Goal: Task Accomplishment & Management: Manage account settings

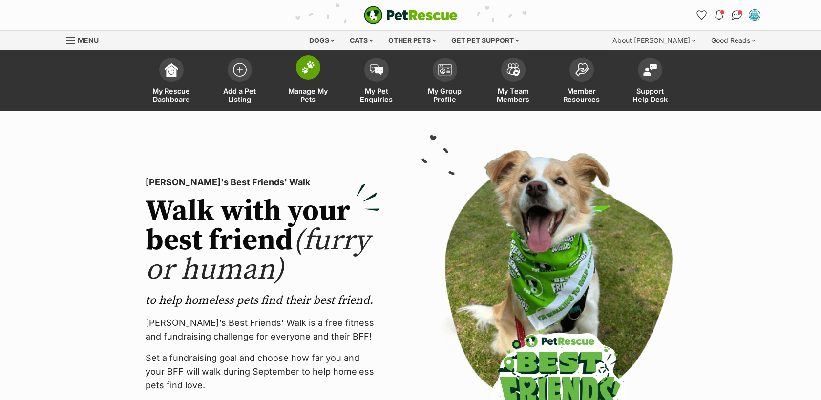
click at [306, 84] on link "Manage My Pets" at bounding box center [308, 82] width 68 height 58
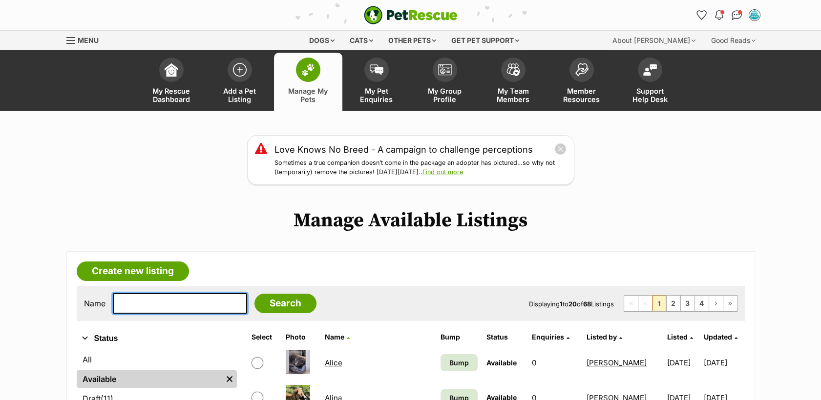
click at [174, 313] on input "text" at bounding box center [180, 303] width 134 height 21
type input "alexi"
click at [254, 294] on input "Search" at bounding box center [285, 304] width 62 height 20
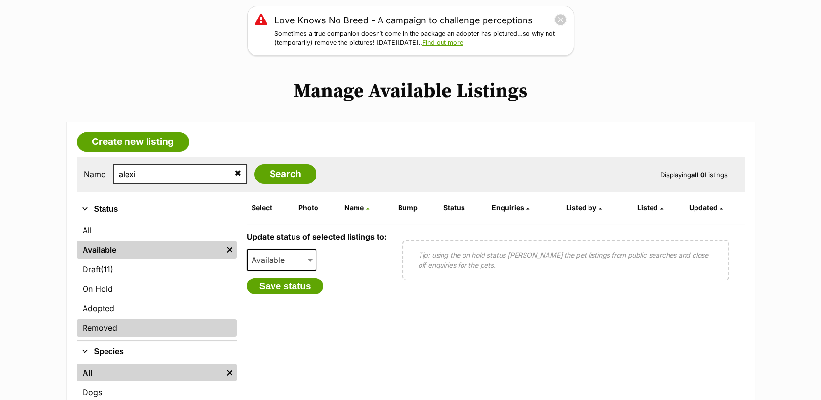
scroll to position [163, 0]
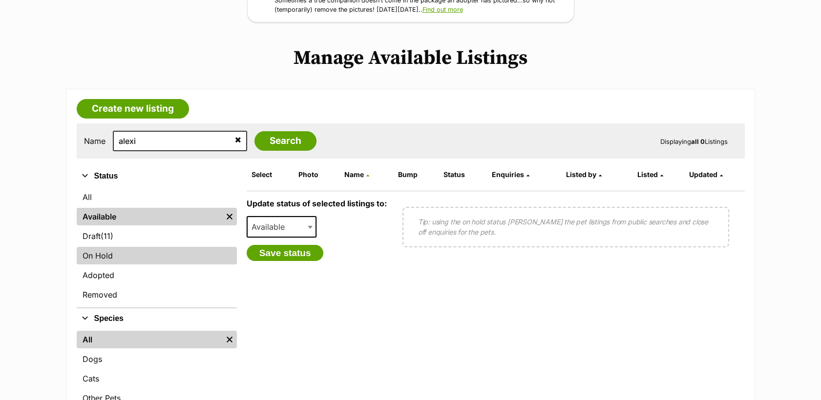
click at [138, 257] on link "On Hold" at bounding box center [157, 256] width 160 height 18
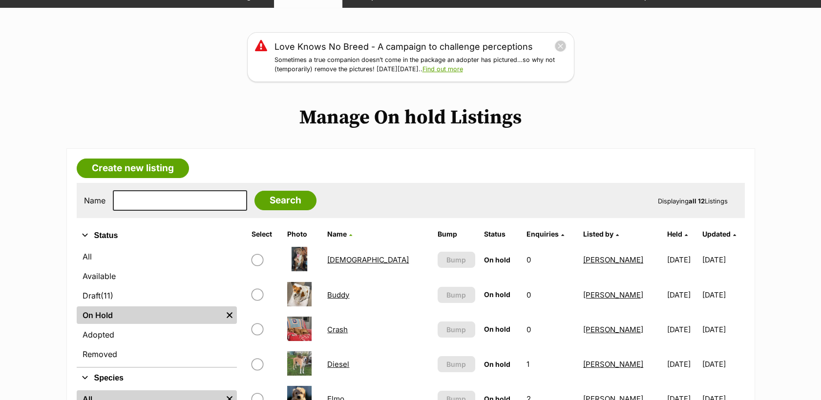
scroll to position [108, 0]
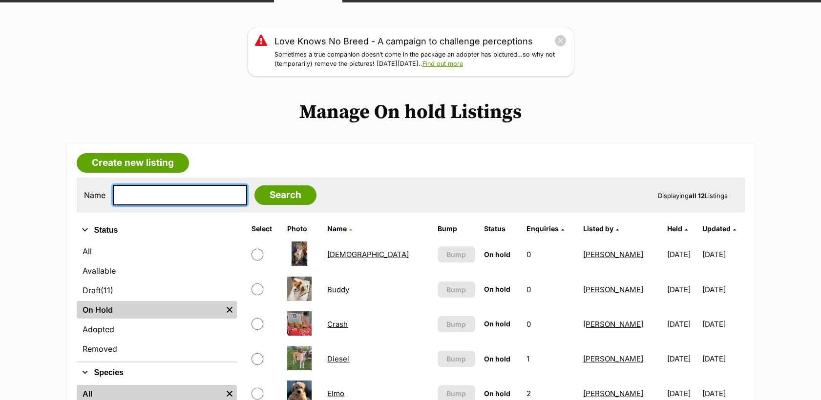
click at [146, 190] on input "text" at bounding box center [180, 195] width 134 height 21
type input "alexi"
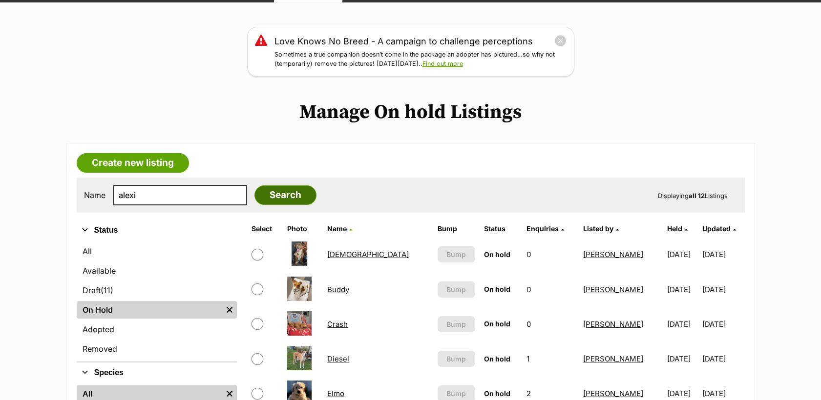
click at [266, 193] on input "Search" at bounding box center [285, 195] width 62 height 20
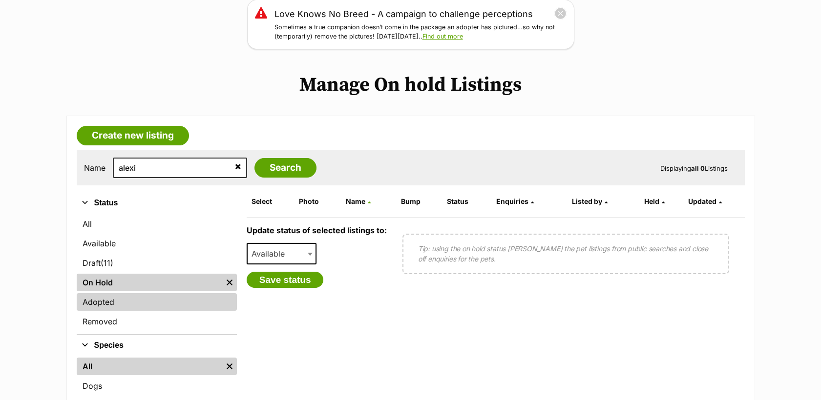
scroll to position [163, 0]
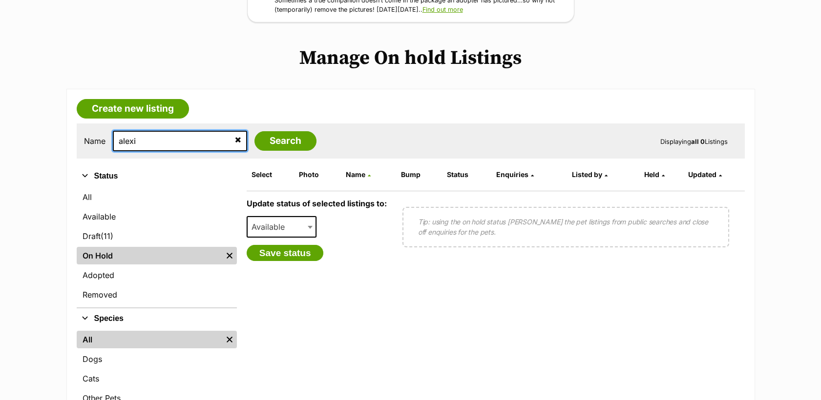
click at [148, 145] on input "alexi" at bounding box center [180, 141] width 134 height 21
type input "athena"
click at [254, 131] on input "Search" at bounding box center [285, 141] width 62 height 20
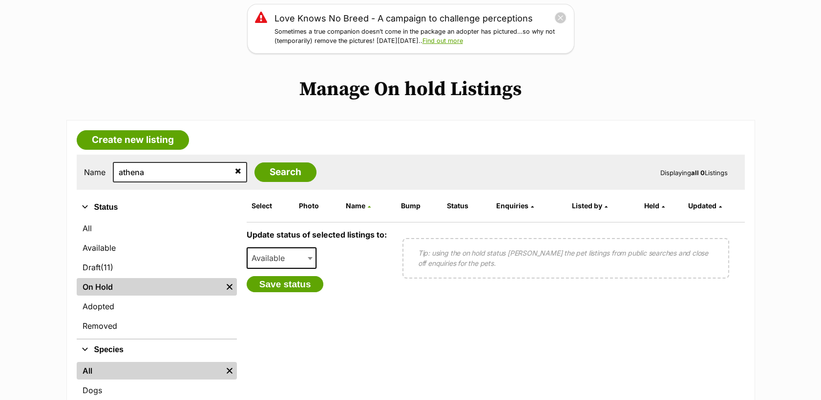
scroll to position [163, 0]
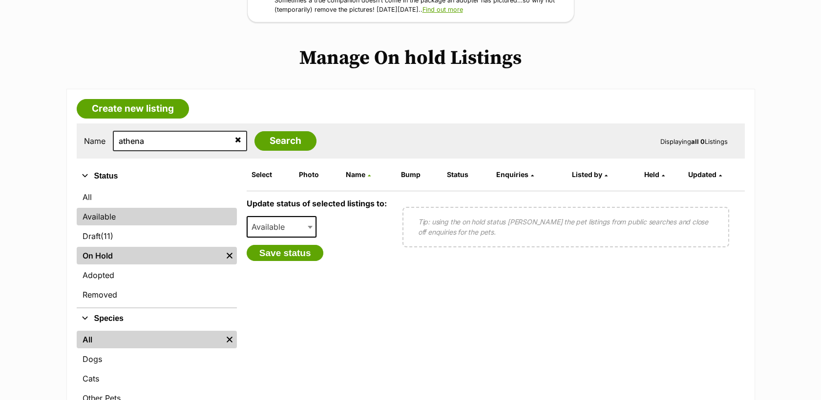
click at [185, 208] on link "Available" at bounding box center [157, 217] width 160 height 18
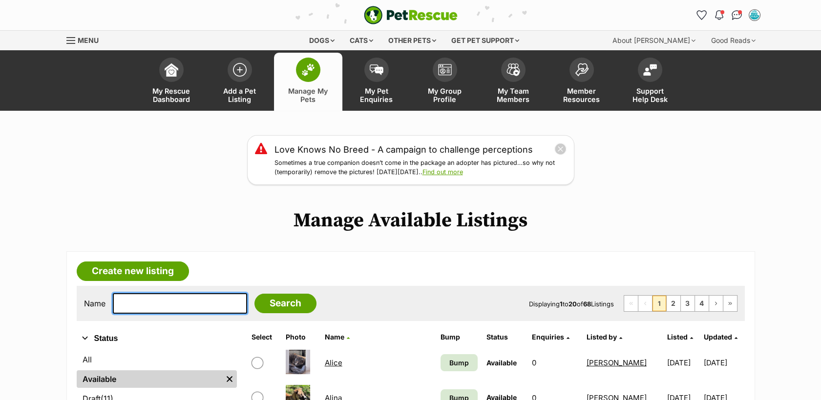
click at [184, 309] on input "text" at bounding box center [180, 303] width 134 height 21
type input "bear"
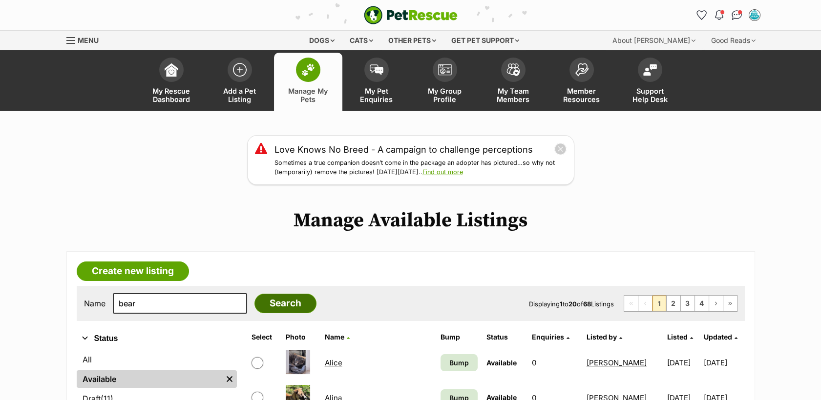
click at [271, 295] on input "Search" at bounding box center [285, 304] width 62 height 20
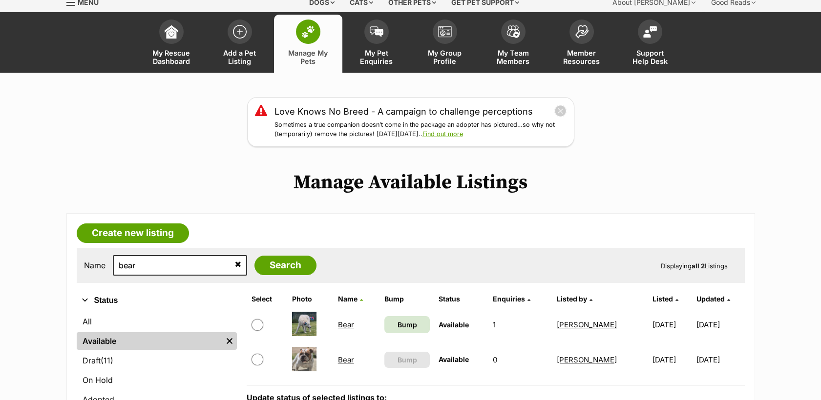
scroll to position [108, 0]
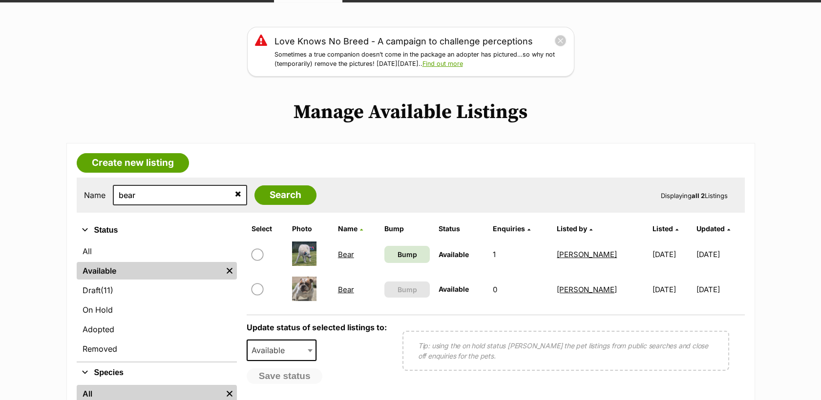
click at [343, 290] on link "Bear" at bounding box center [346, 289] width 16 height 9
click at [157, 199] on input "bear" at bounding box center [180, 195] width 134 height 21
type input "beau"
click at [254, 185] on input "Search" at bounding box center [285, 195] width 62 height 20
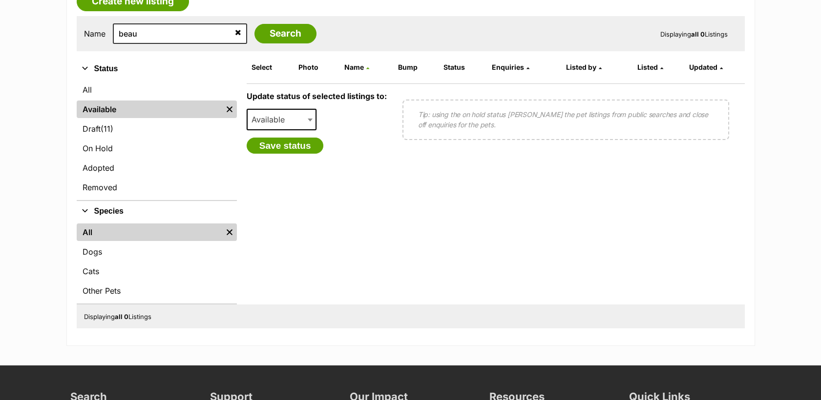
scroll to position [271, 0]
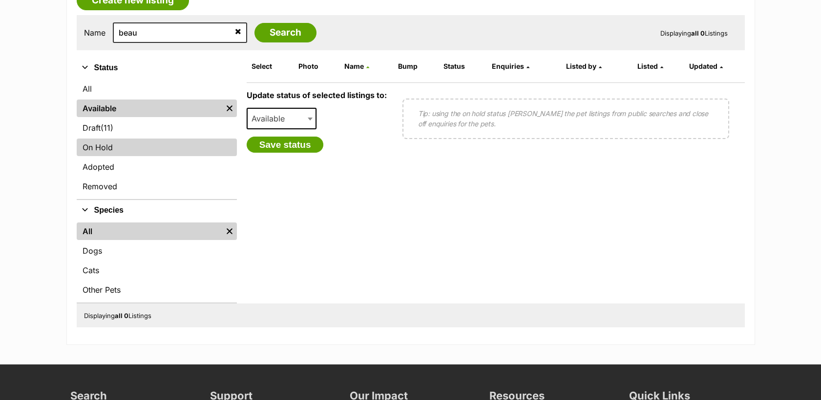
click at [108, 144] on link "On Hold" at bounding box center [157, 148] width 160 height 18
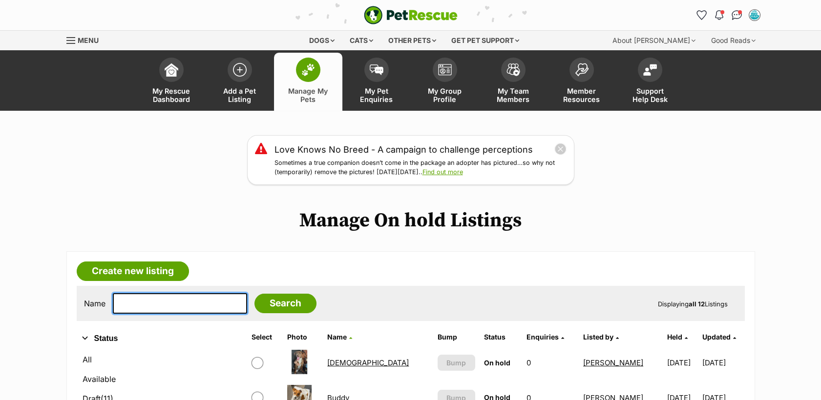
click at [159, 298] on input "text" at bounding box center [180, 303] width 134 height 21
type input "beau"
click at [254, 294] on input "Search" at bounding box center [285, 304] width 62 height 20
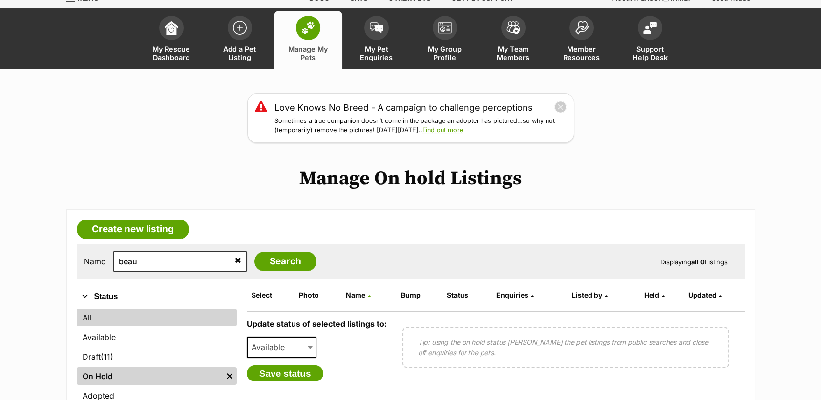
scroll to position [108, 0]
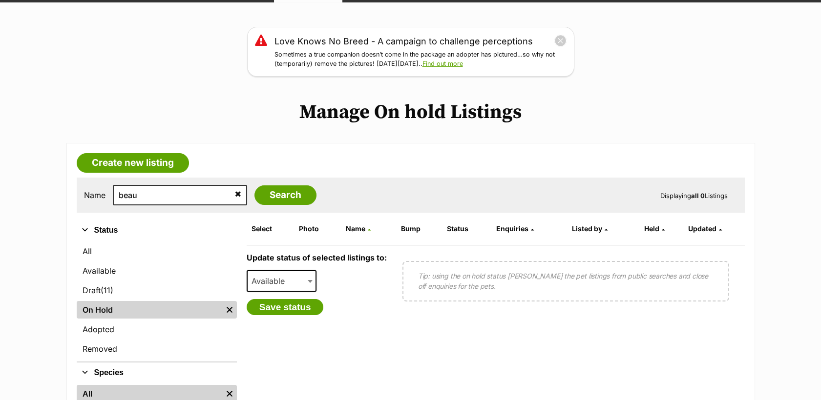
click at [129, 309] on link "On Hold" at bounding box center [149, 310] width 145 height 18
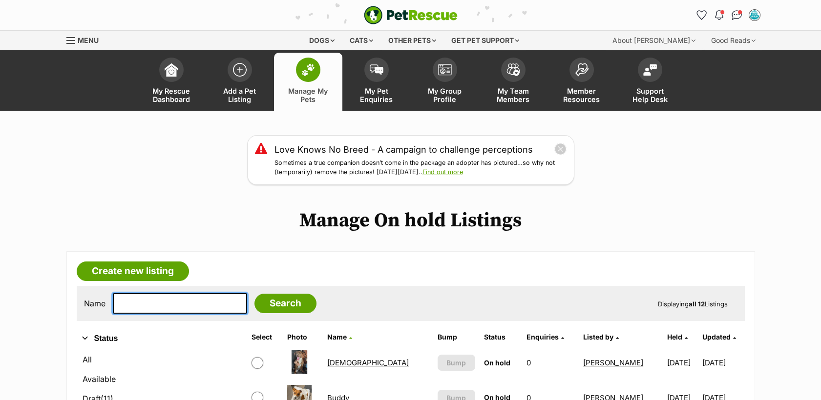
click at [164, 305] on input "text" at bounding box center [180, 303] width 134 height 21
type input "cherish"
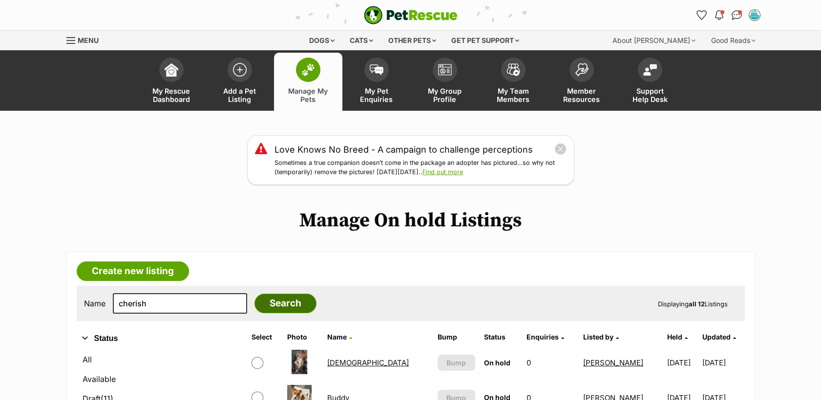
click at [276, 303] on input "Search" at bounding box center [285, 304] width 62 height 20
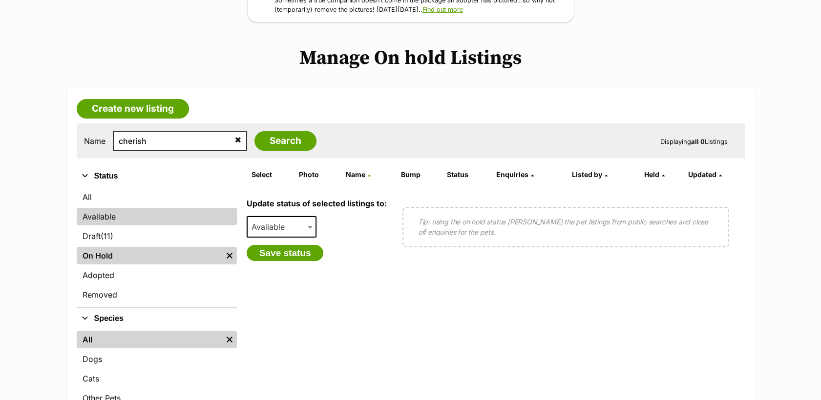
click at [107, 212] on link "Available" at bounding box center [157, 217] width 160 height 18
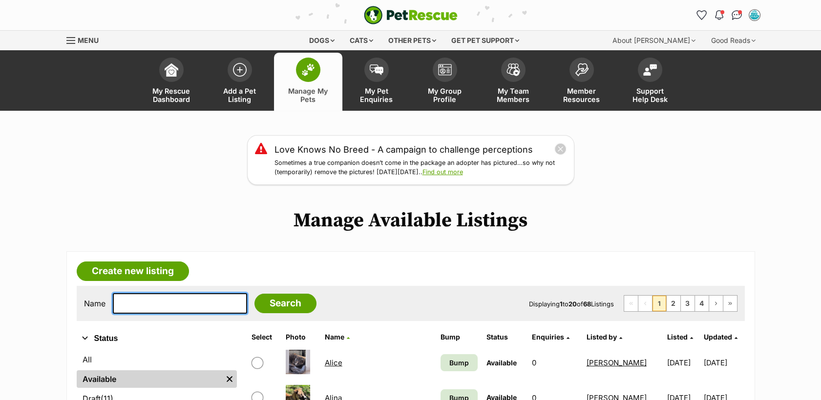
click at [153, 309] on input "text" at bounding box center [180, 303] width 134 height 21
type input "cherish"
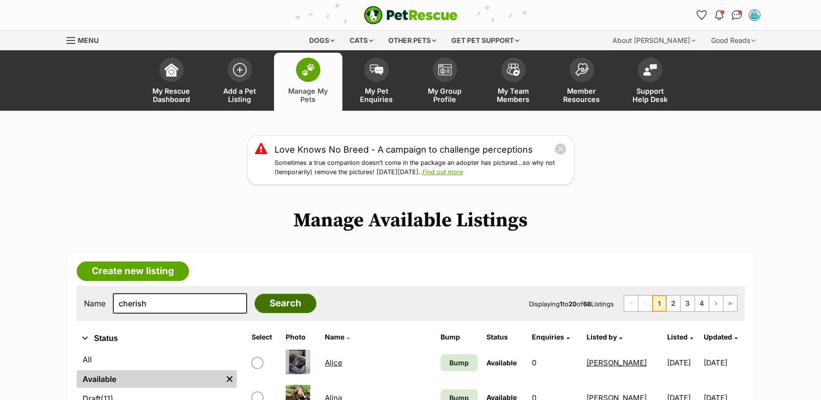
click at [271, 301] on input "Search" at bounding box center [285, 304] width 62 height 20
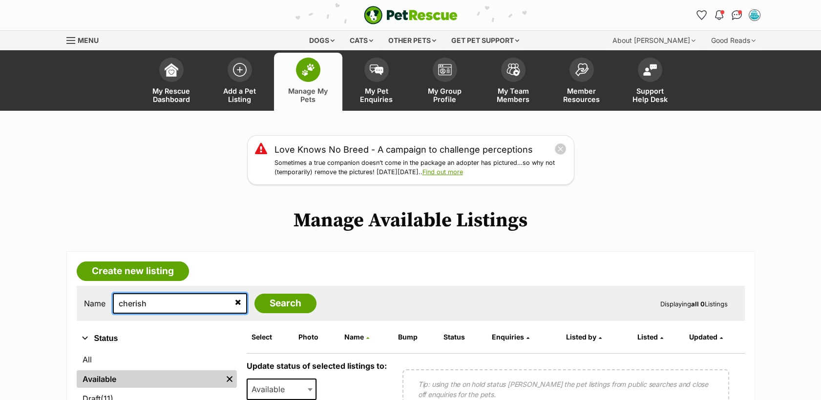
click at [169, 307] on input "cherish" at bounding box center [180, 303] width 134 height 21
type input "[PERSON_NAME]"
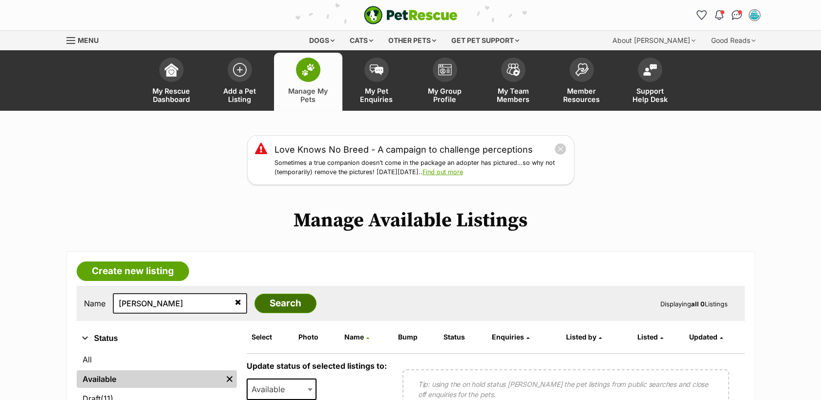
click at [288, 310] on input "Search" at bounding box center [285, 304] width 62 height 20
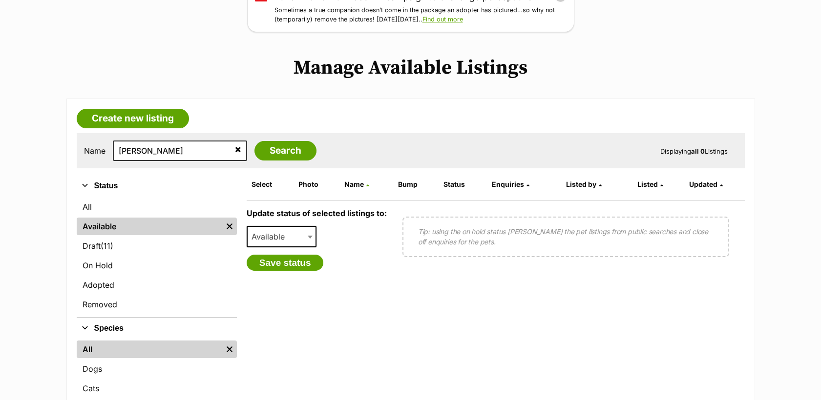
scroll to position [163, 0]
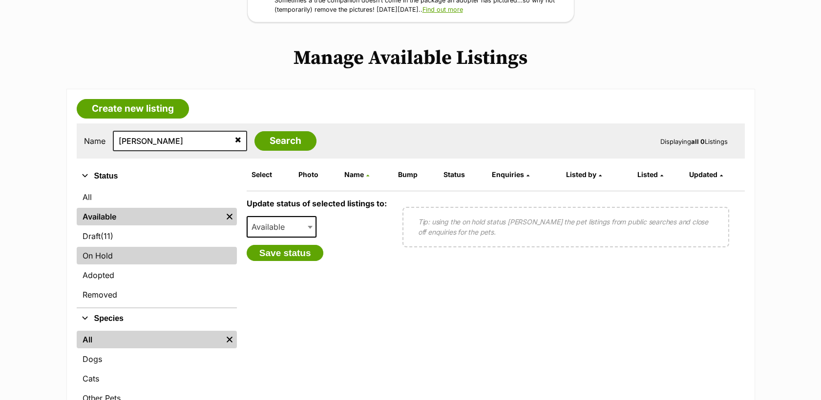
click at [146, 263] on link "On Hold" at bounding box center [157, 256] width 160 height 18
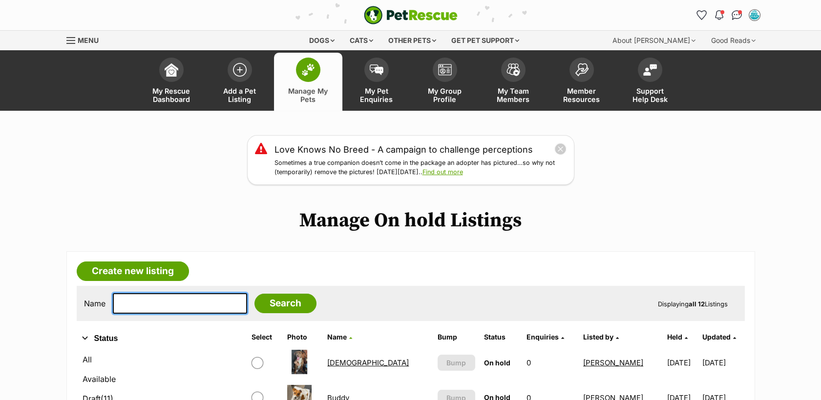
click at [163, 301] on input "text" at bounding box center [180, 303] width 134 height 21
type input "ciara"
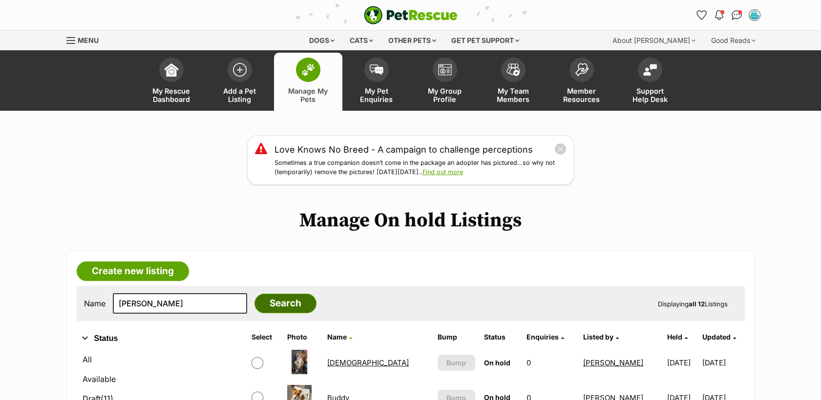
click at [254, 311] on input "Search" at bounding box center [285, 304] width 62 height 20
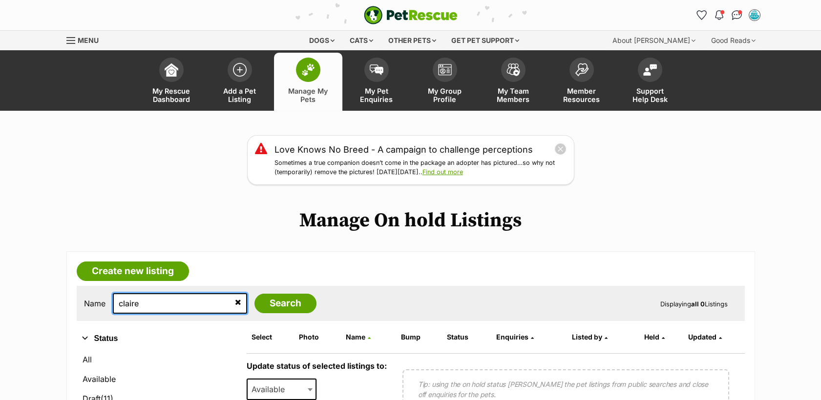
type input "claire"
click at [254, 294] on input "Search" at bounding box center [285, 304] width 62 height 20
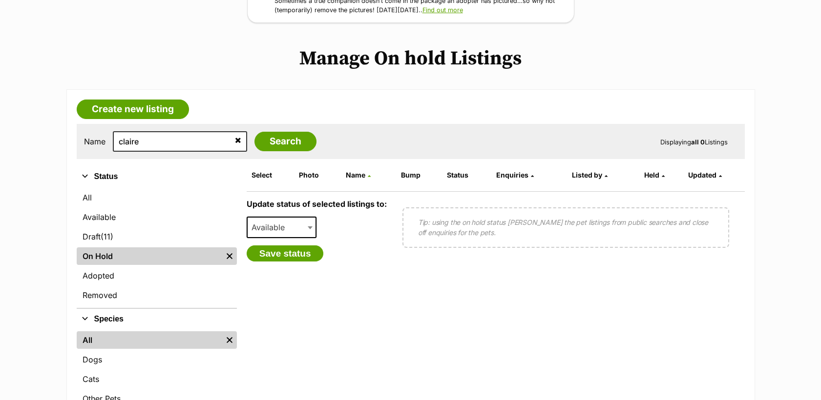
scroll to position [163, 0]
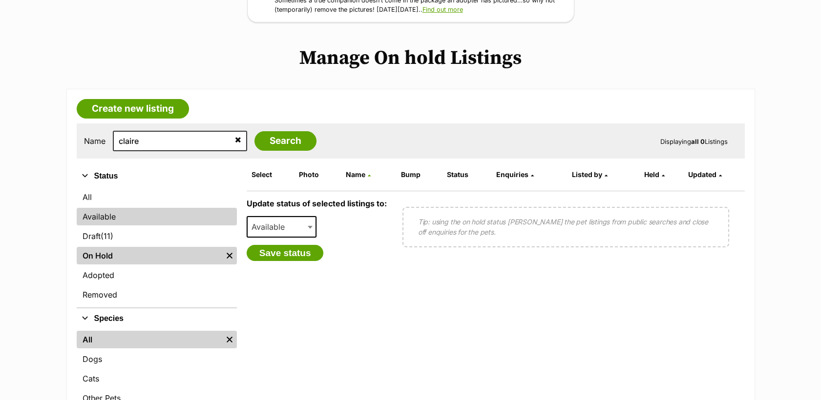
click at [101, 217] on link "Available" at bounding box center [157, 217] width 160 height 18
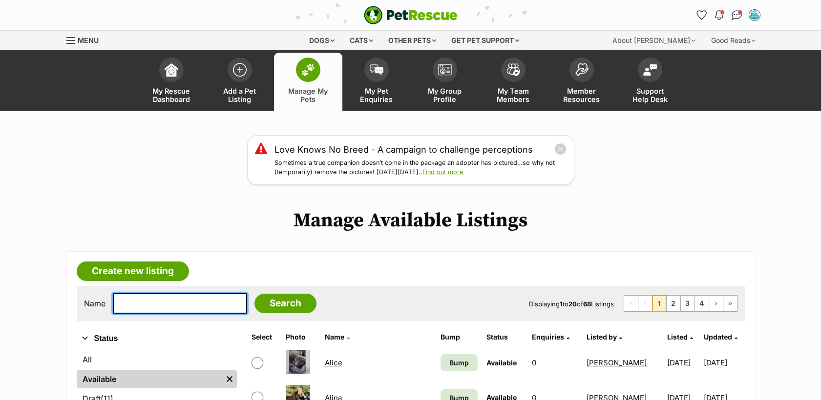
click at [149, 298] on input "text" at bounding box center [180, 303] width 134 height 21
type input "claire"
click at [254, 294] on input "Search" at bounding box center [285, 304] width 62 height 20
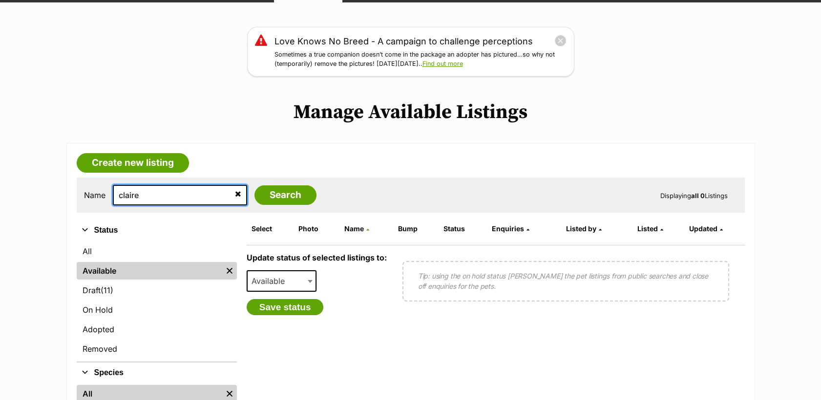
click at [151, 192] on input "claire" at bounding box center [180, 195] width 134 height 21
type input "coco"
click at [254, 185] on input "Search" at bounding box center [285, 195] width 62 height 20
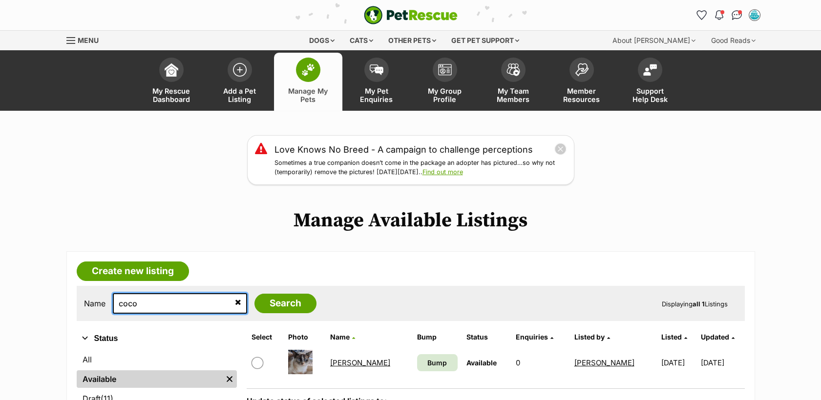
click at [159, 307] on input "coco" at bounding box center [180, 303] width 134 height 21
type input "c"
type input "daisy"
click at [254, 294] on input "Search" at bounding box center [285, 304] width 62 height 20
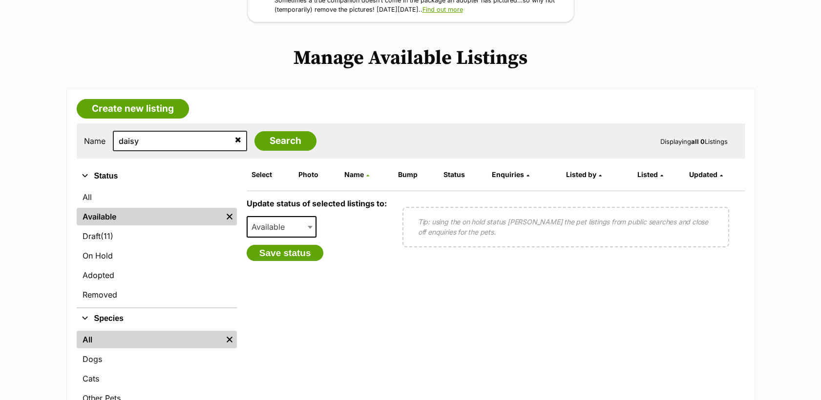
scroll to position [163, 0]
click at [161, 147] on input "daisy" at bounding box center [180, 141] width 134 height 21
type input "d"
type input "finn"
click at [282, 142] on input "Search" at bounding box center [285, 141] width 62 height 20
